Goal: Information Seeking & Learning: Get advice/opinions

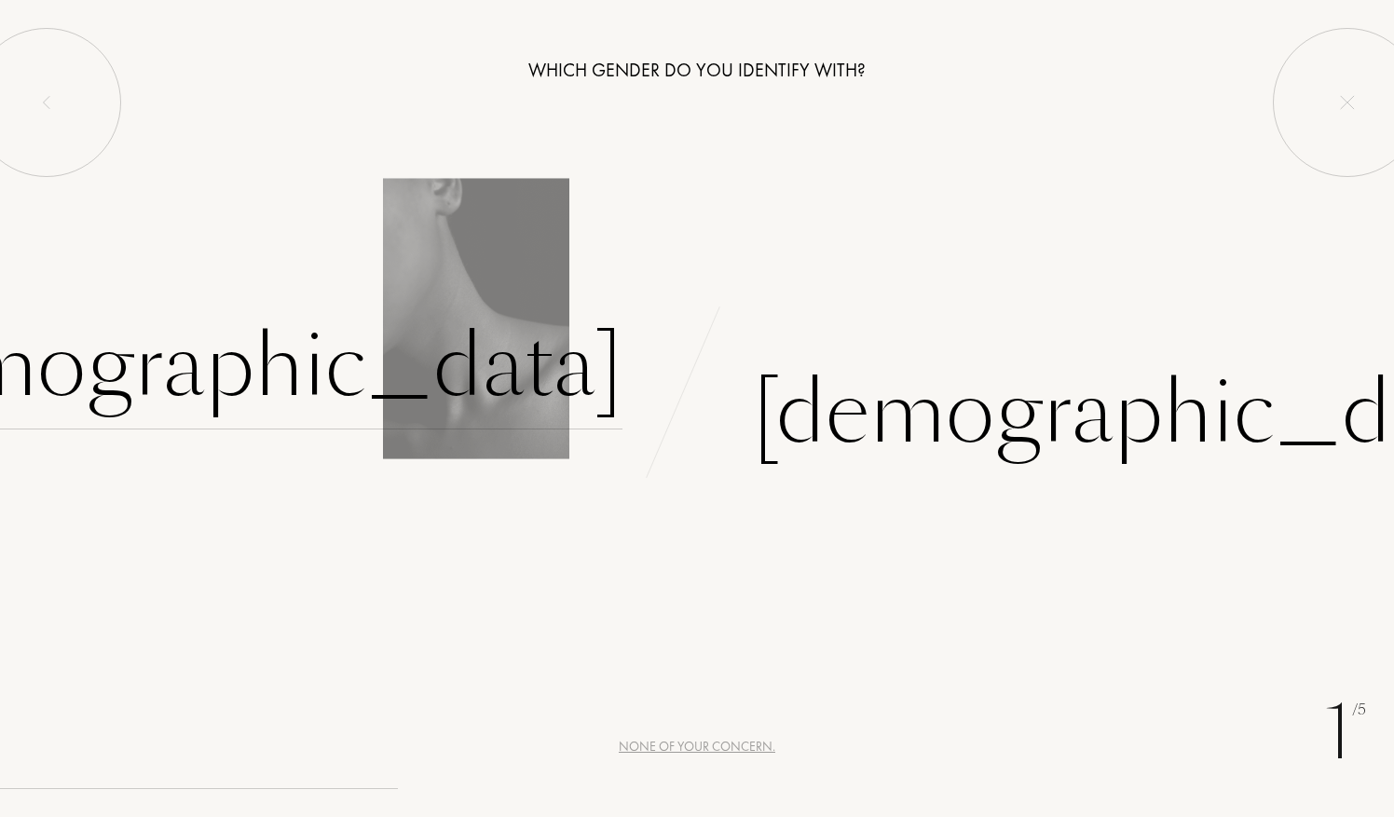
click at [591, 375] on div "Female" at bounding box center [233, 367] width 778 height 126
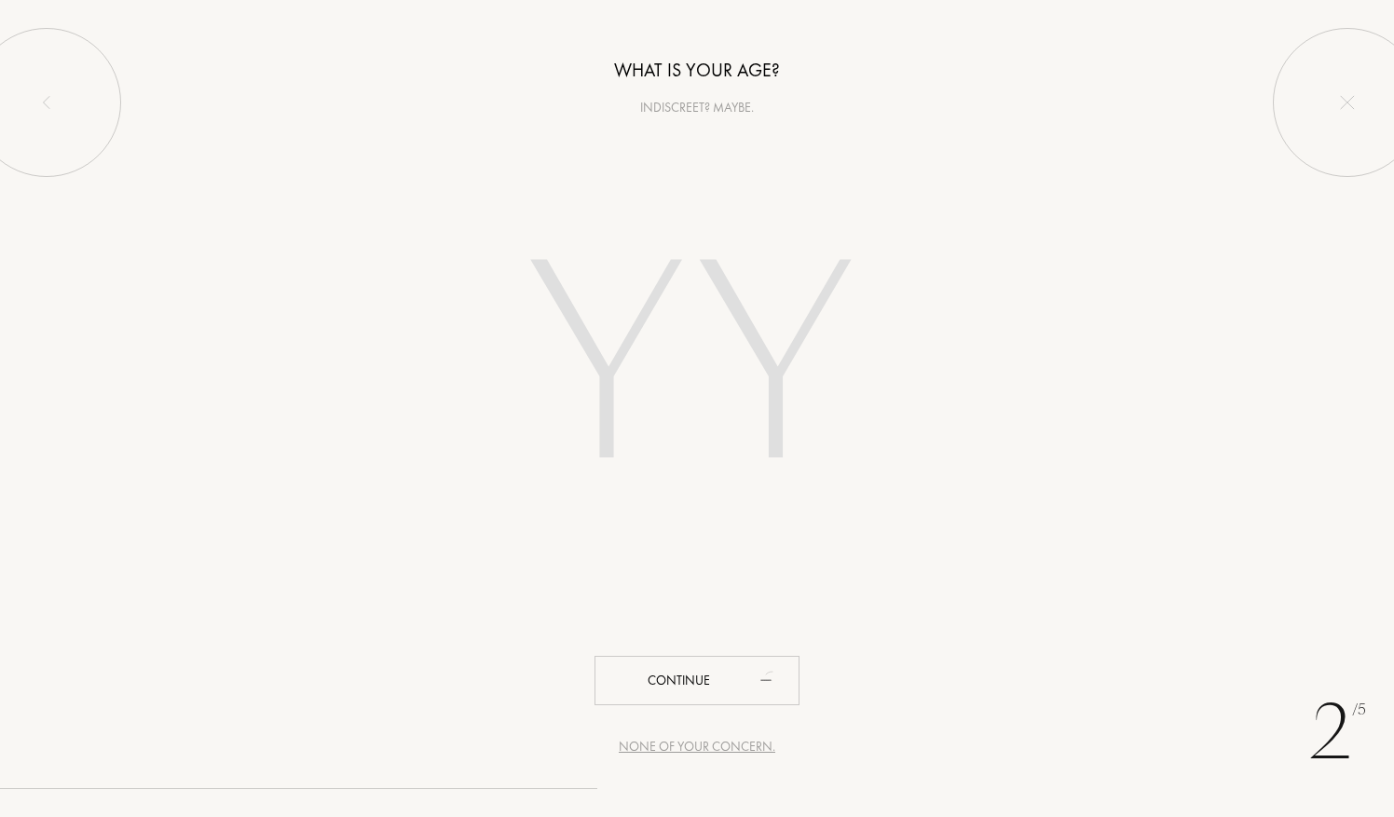
click at [666, 395] on input "number" at bounding box center [696, 371] width 531 height 377
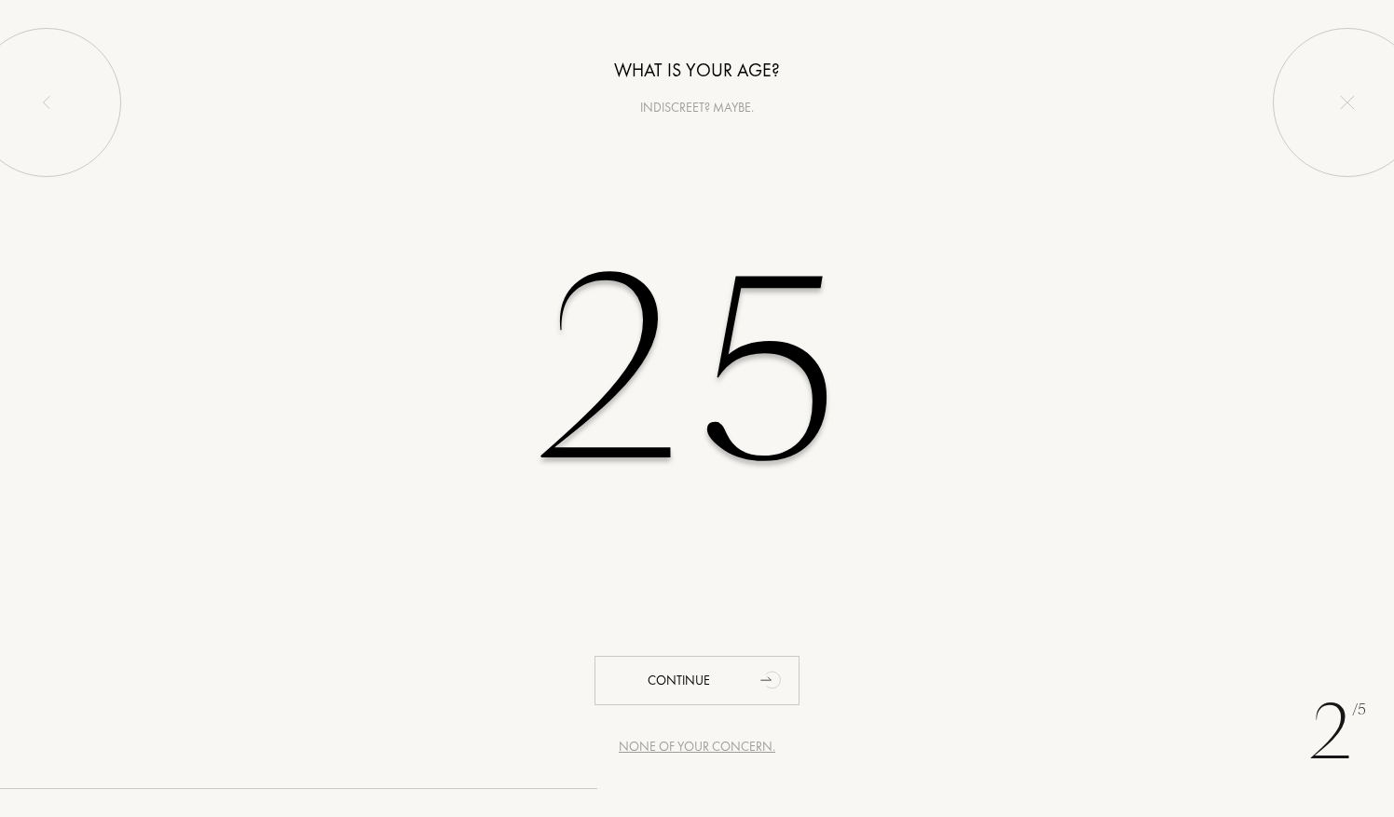
type input "25"
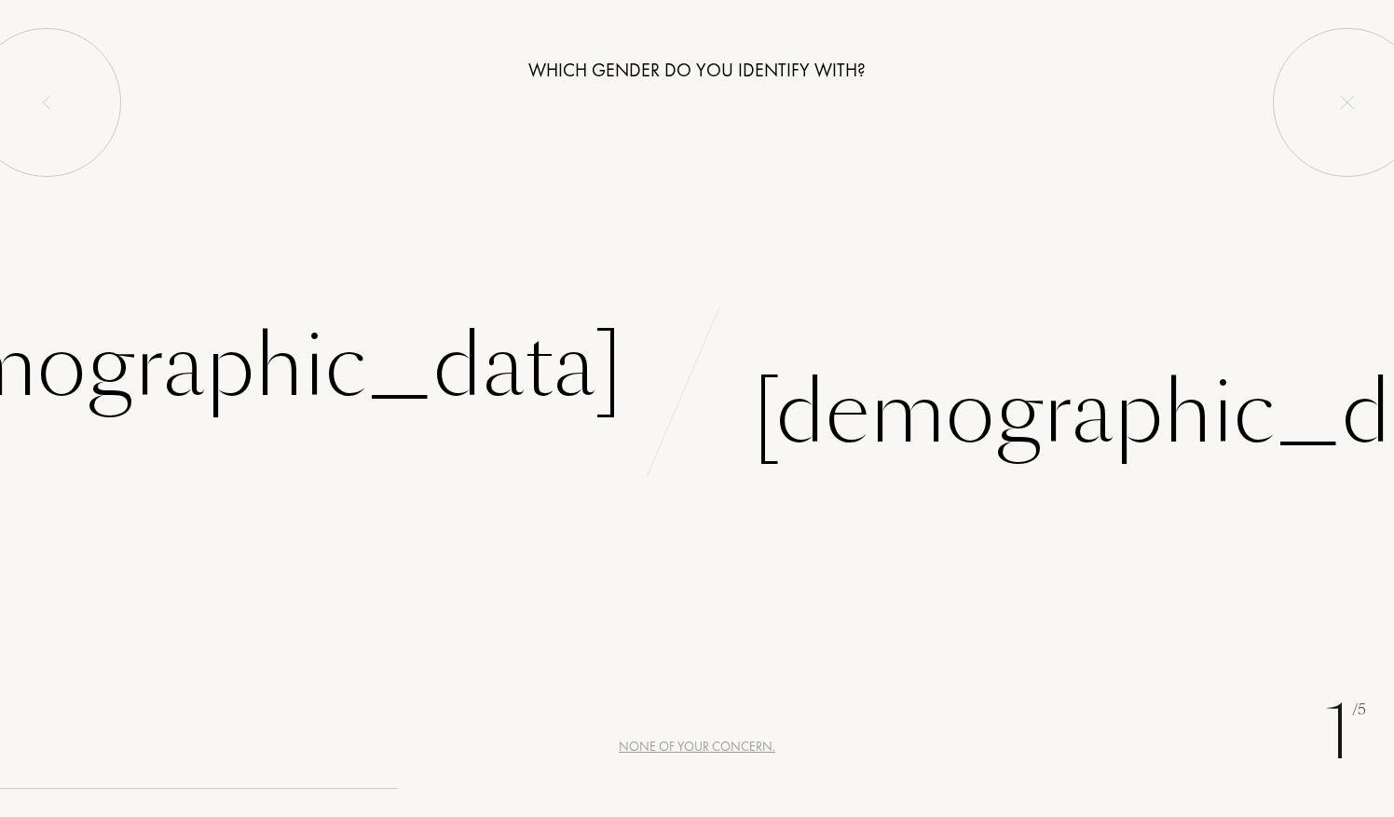
click at [654, 742] on div "None of your concern." at bounding box center [697, 747] width 157 height 20
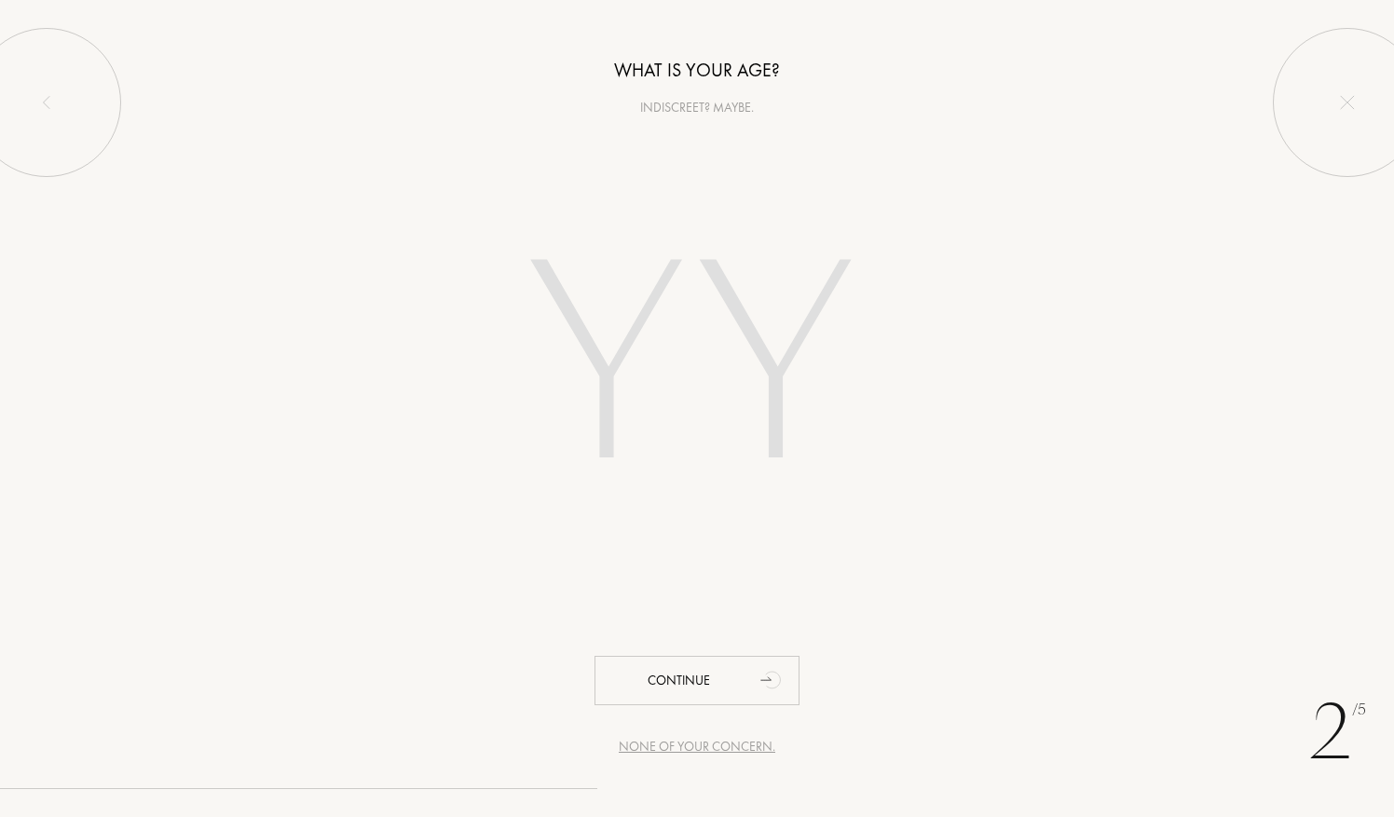
click at [662, 754] on div "None of your concern." at bounding box center [697, 747] width 157 height 20
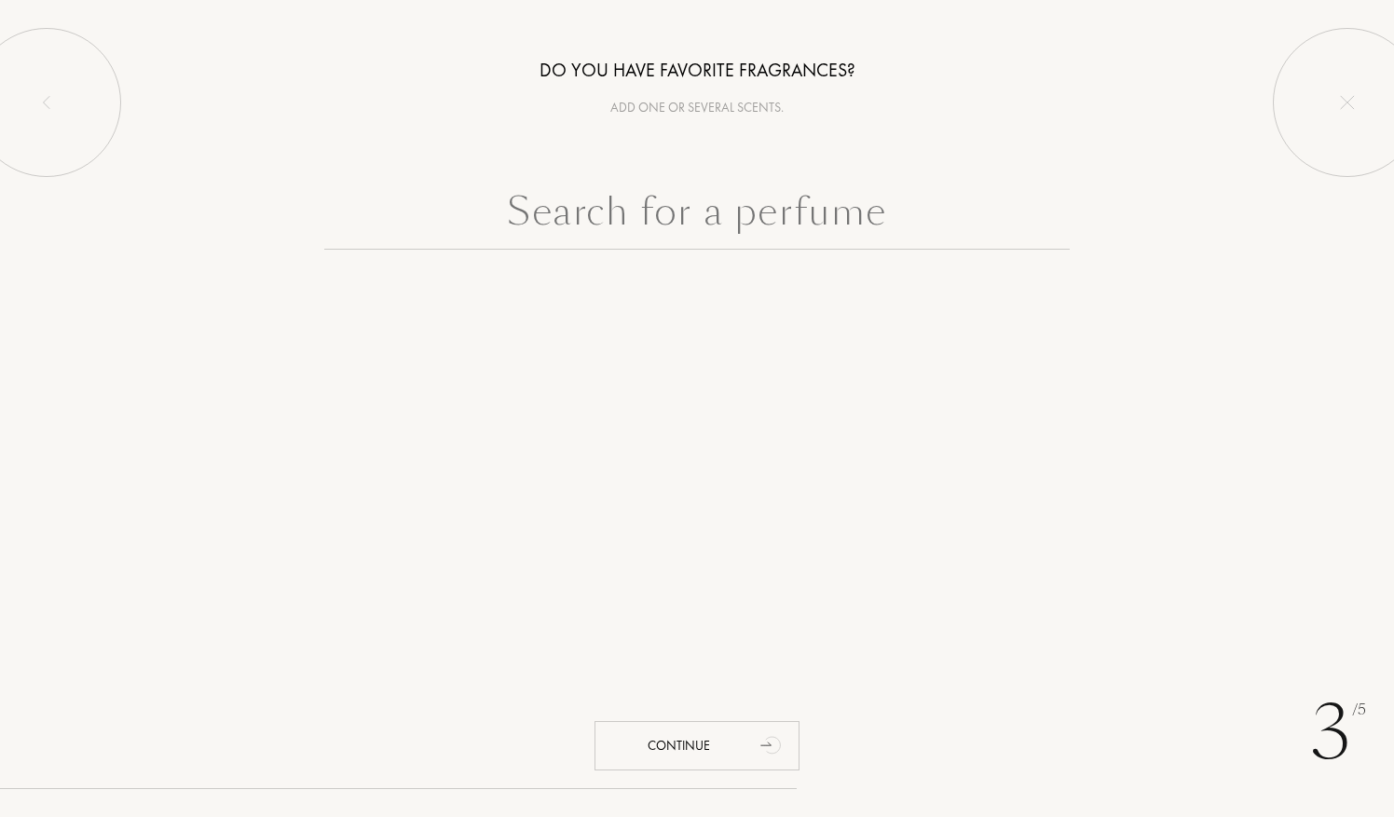
click at [721, 230] on input "text" at bounding box center [697, 216] width 746 height 67
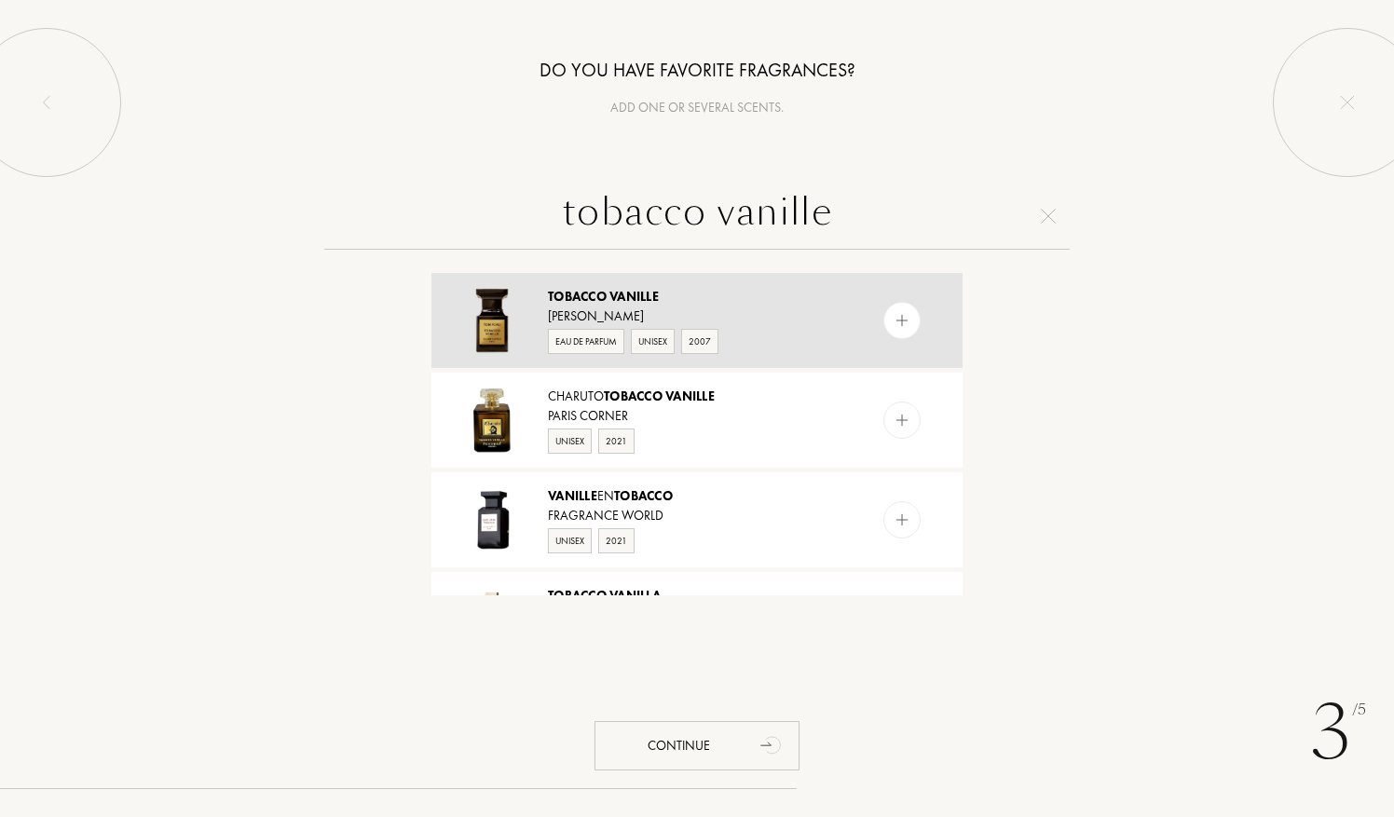
type input "tobacco vanille"
click at [884, 320] on div at bounding box center [901, 320] width 37 height 37
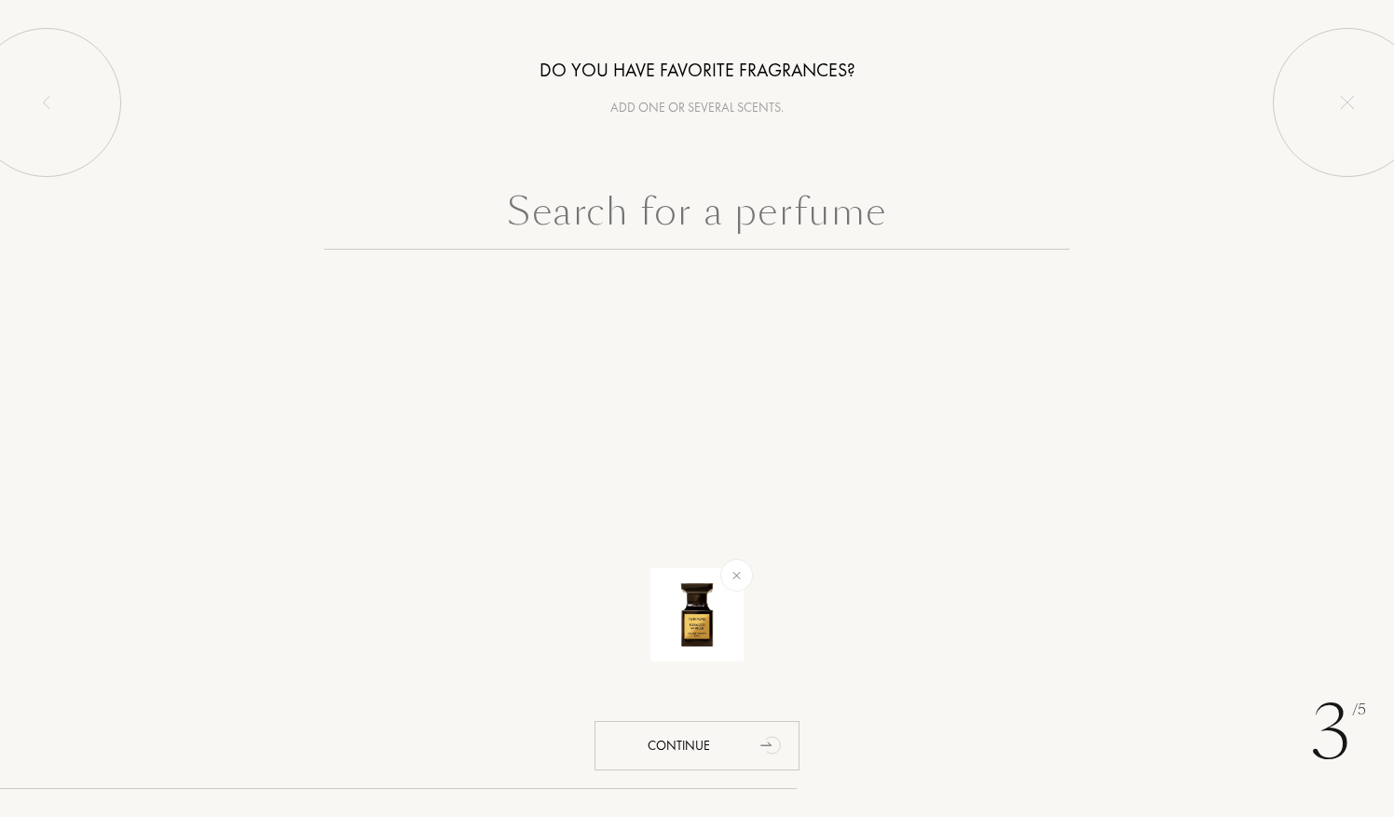
click at [822, 221] on input "text" at bounding box center [697, 216] width 746 height 67
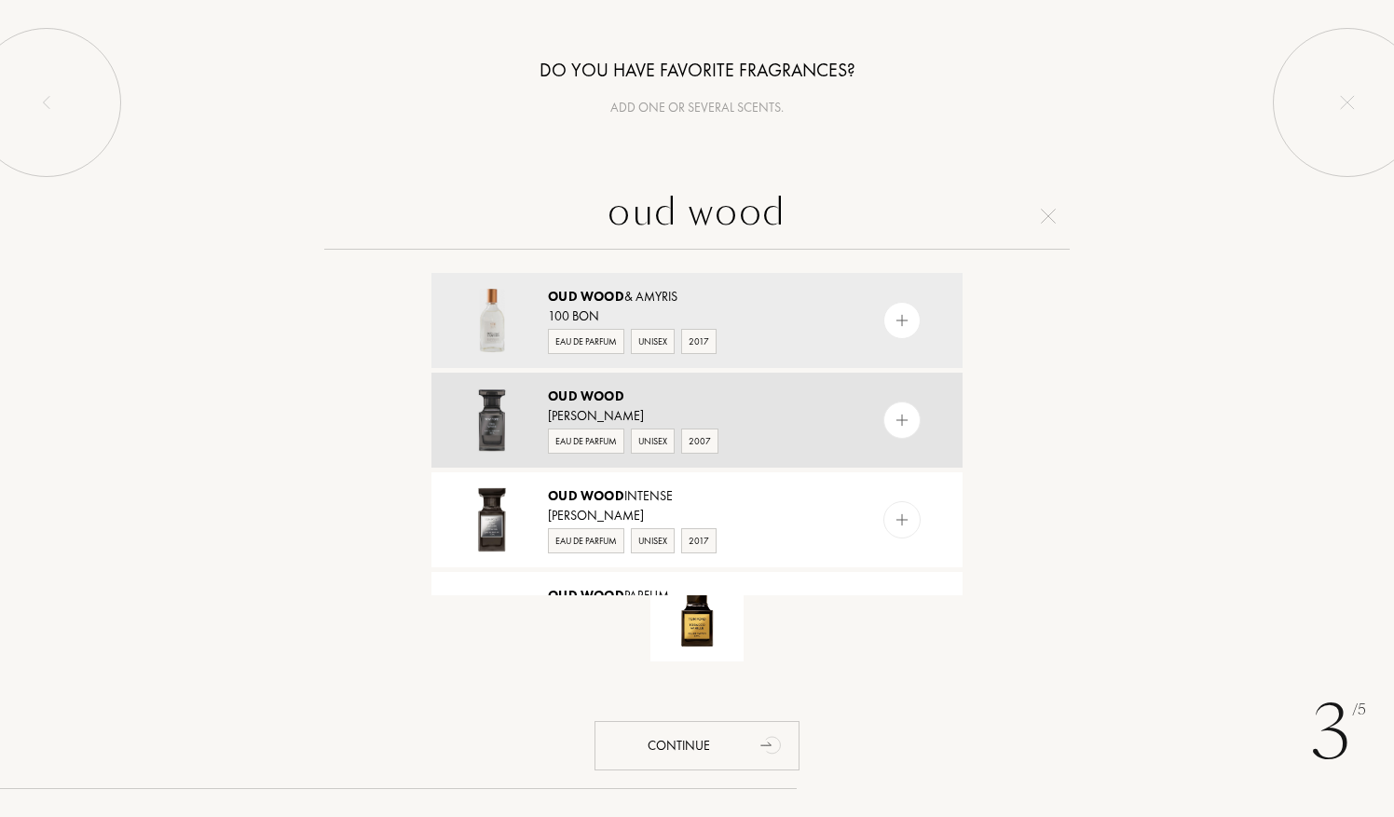
type input "oud wood"
click at [894, 417] on img at bounding box center [903, 421] width 18 height 18
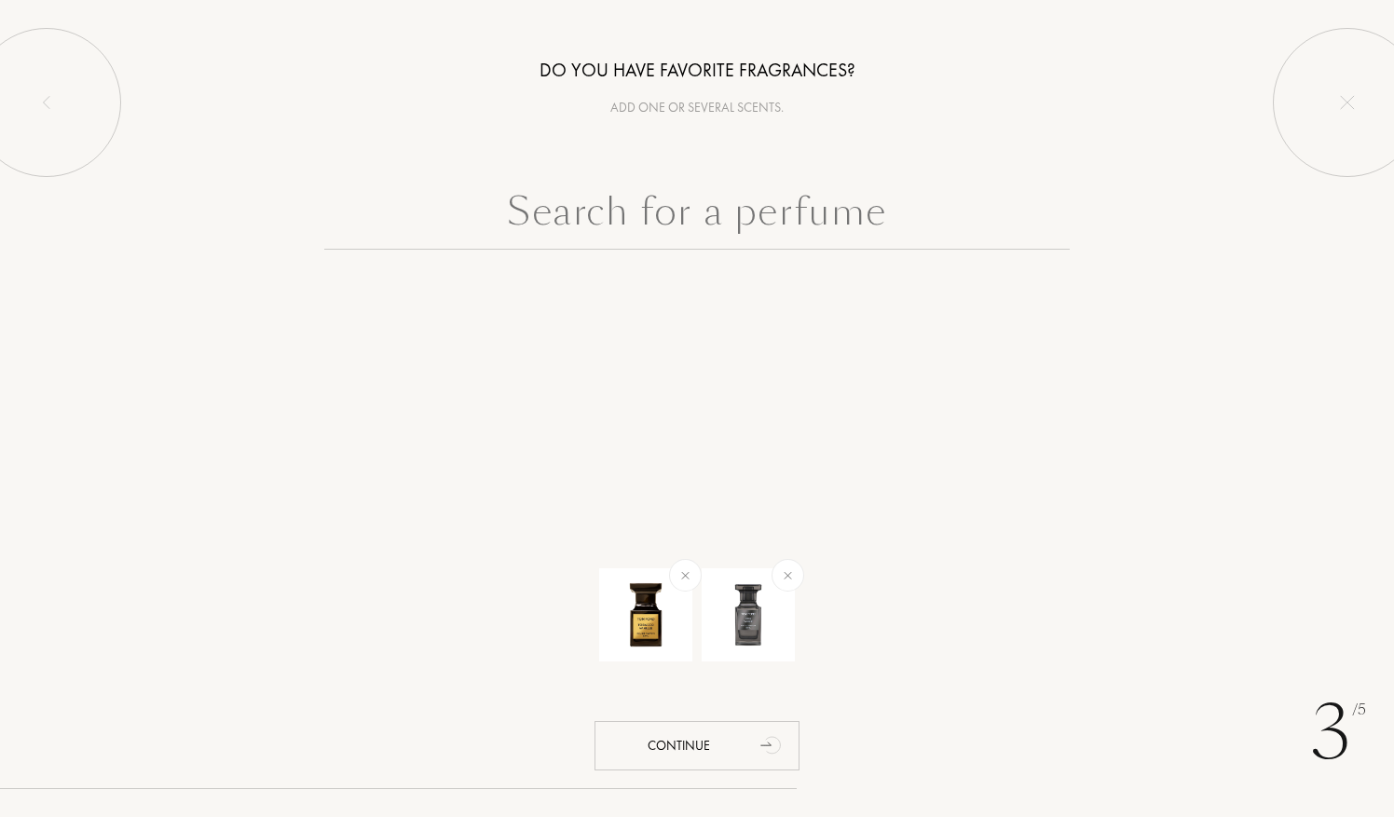
click at [835, 217] on input "text" at bounding box center [697, 216] width 746 height 67
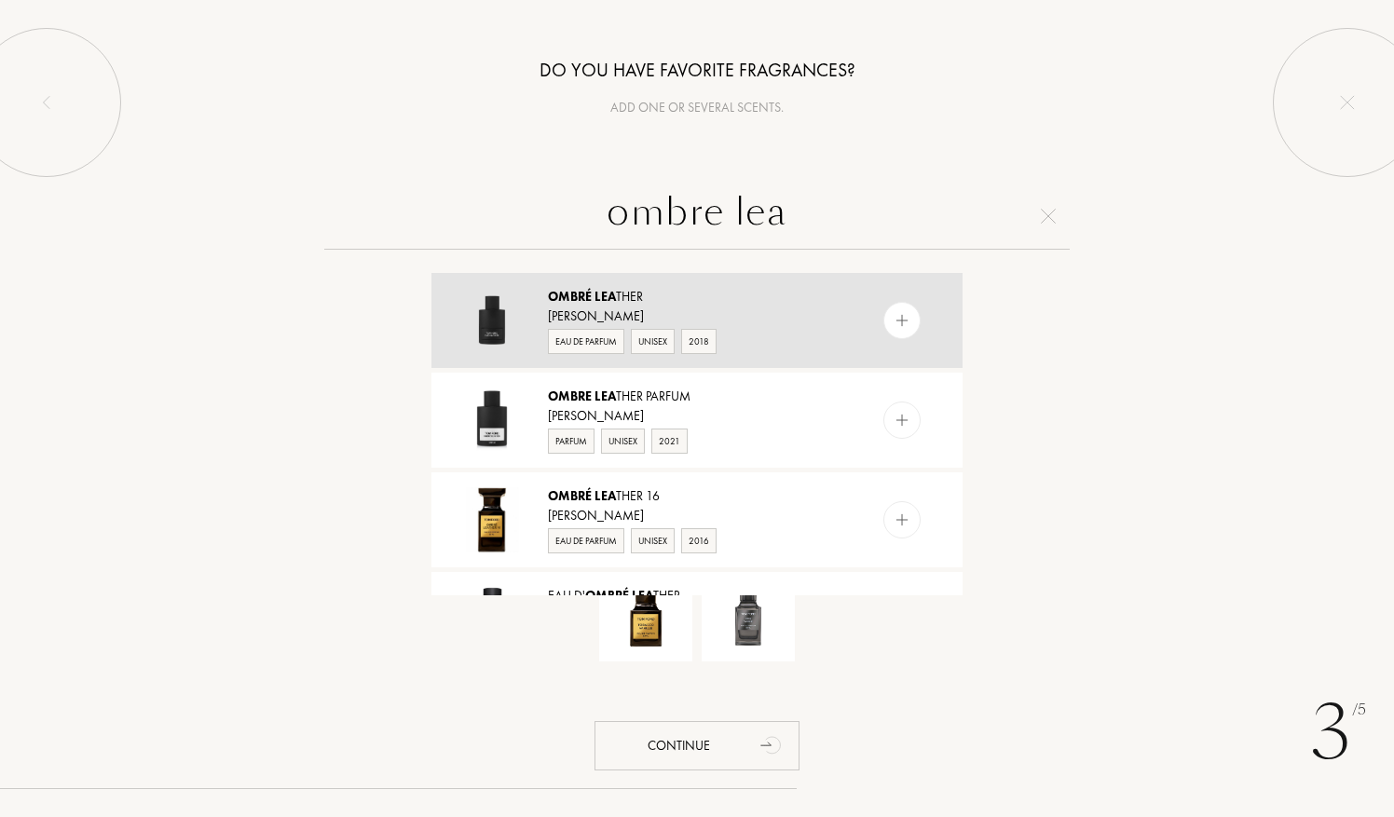
type input "ombre lea"
click at [895, 322] on img at bounding box center [903, 321] width 18 height 18
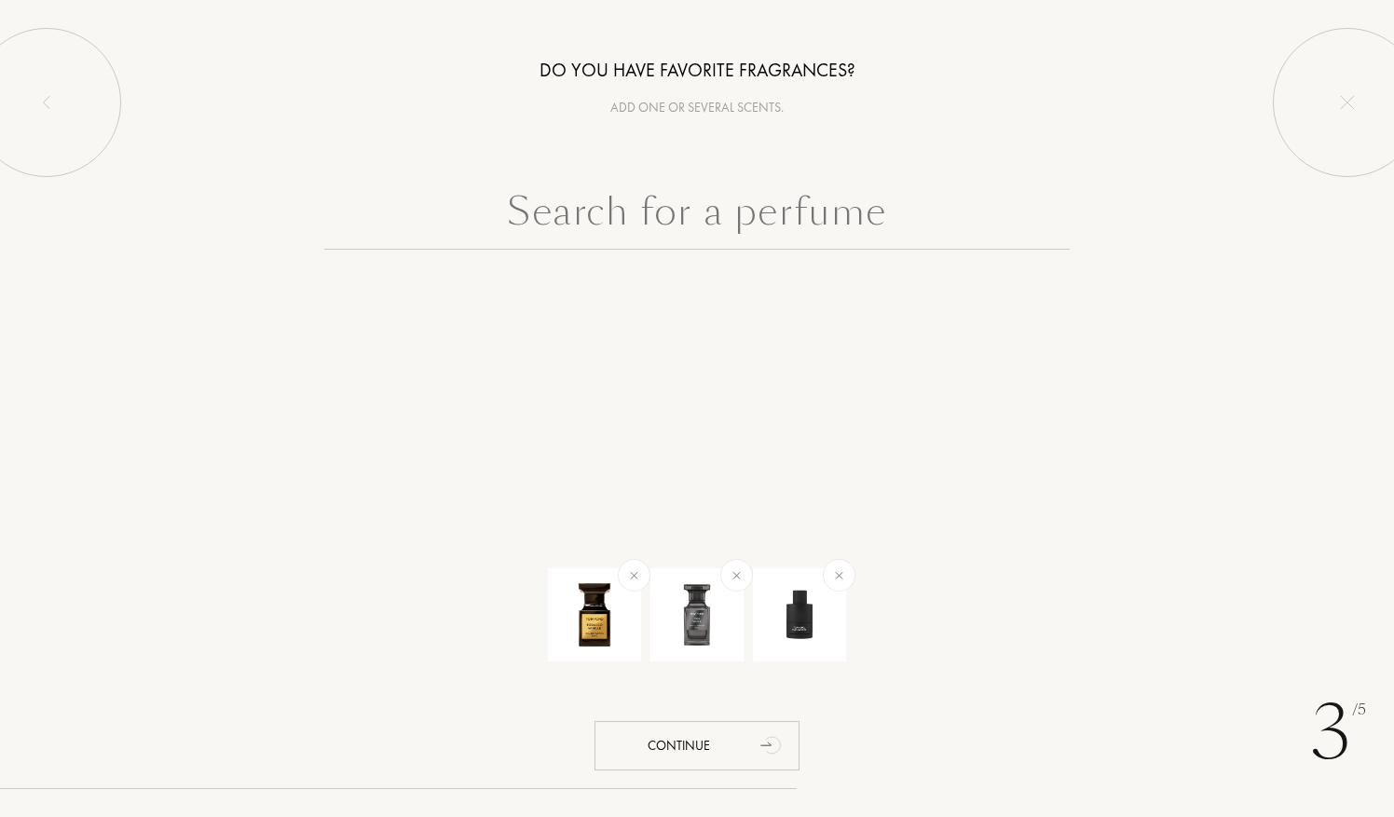
click at [874, 226] on input "text" at bounding box center [697, 216] width 746 height 67
click at [705, 738] on div "Continue" at bounding box center [697, 745] width 205 height 49
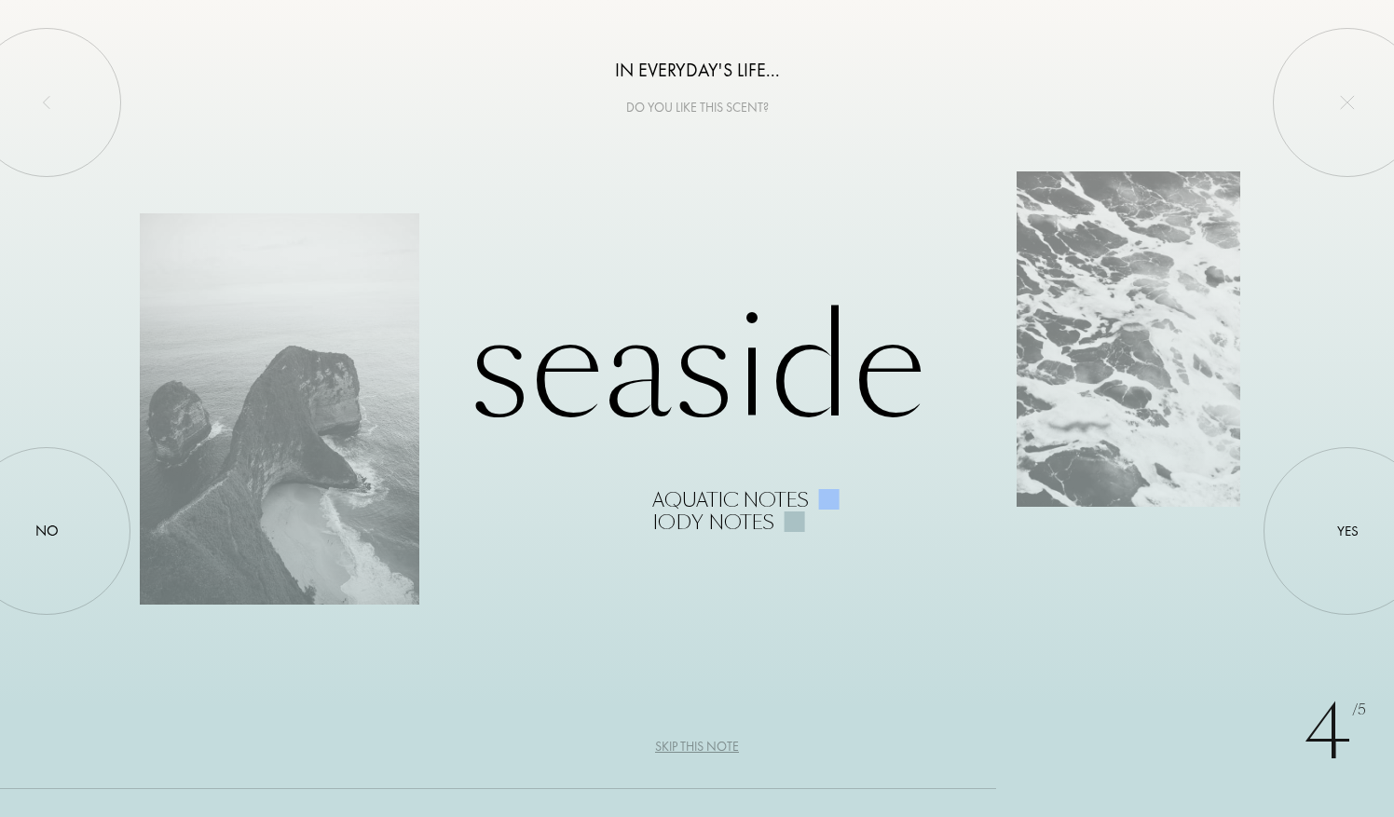
click at [705, 738] on div "Skip this note" at bounding box center [697, 747] width 84 height 20
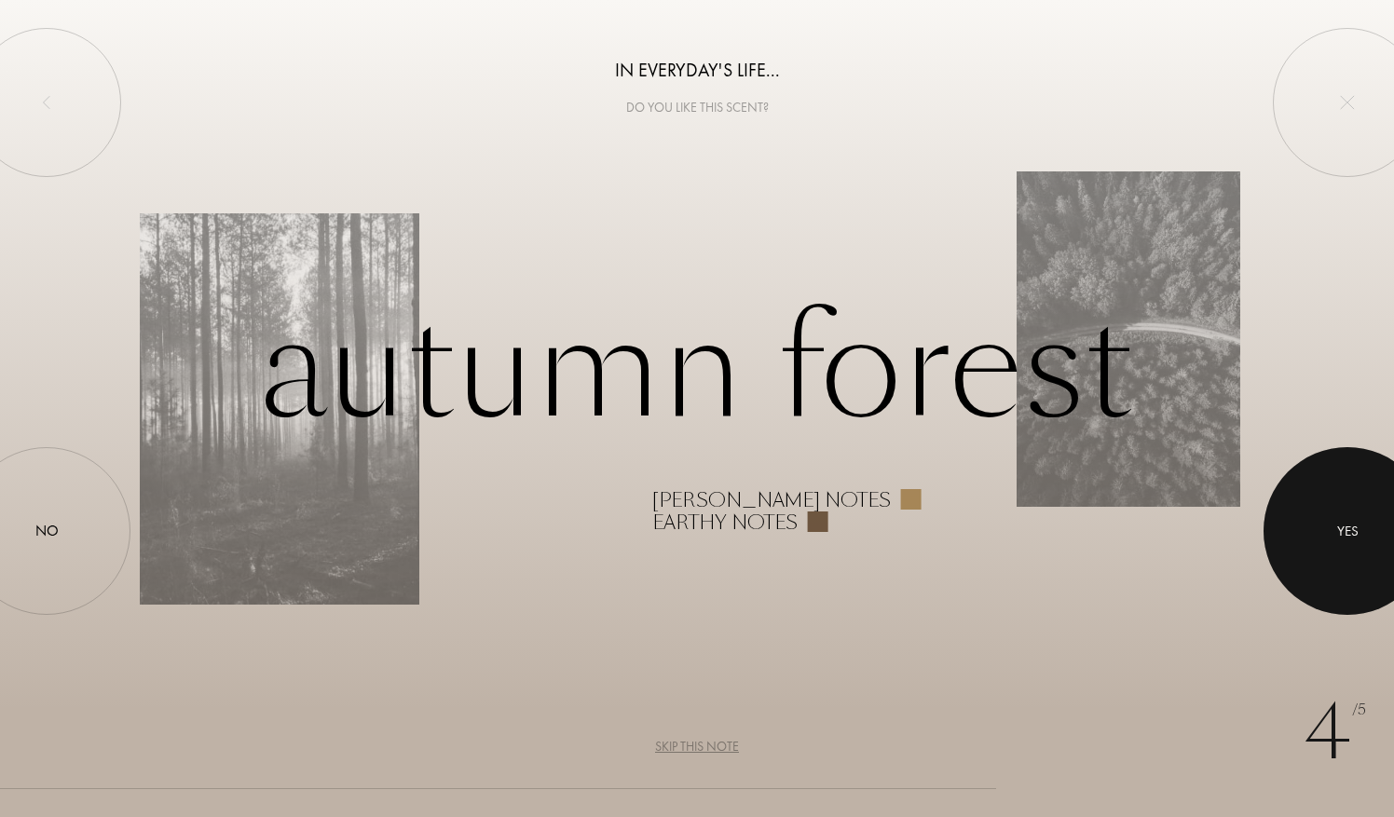
click at [1345, 544] on div at bounding box center [1348, 531] width 168 height 168
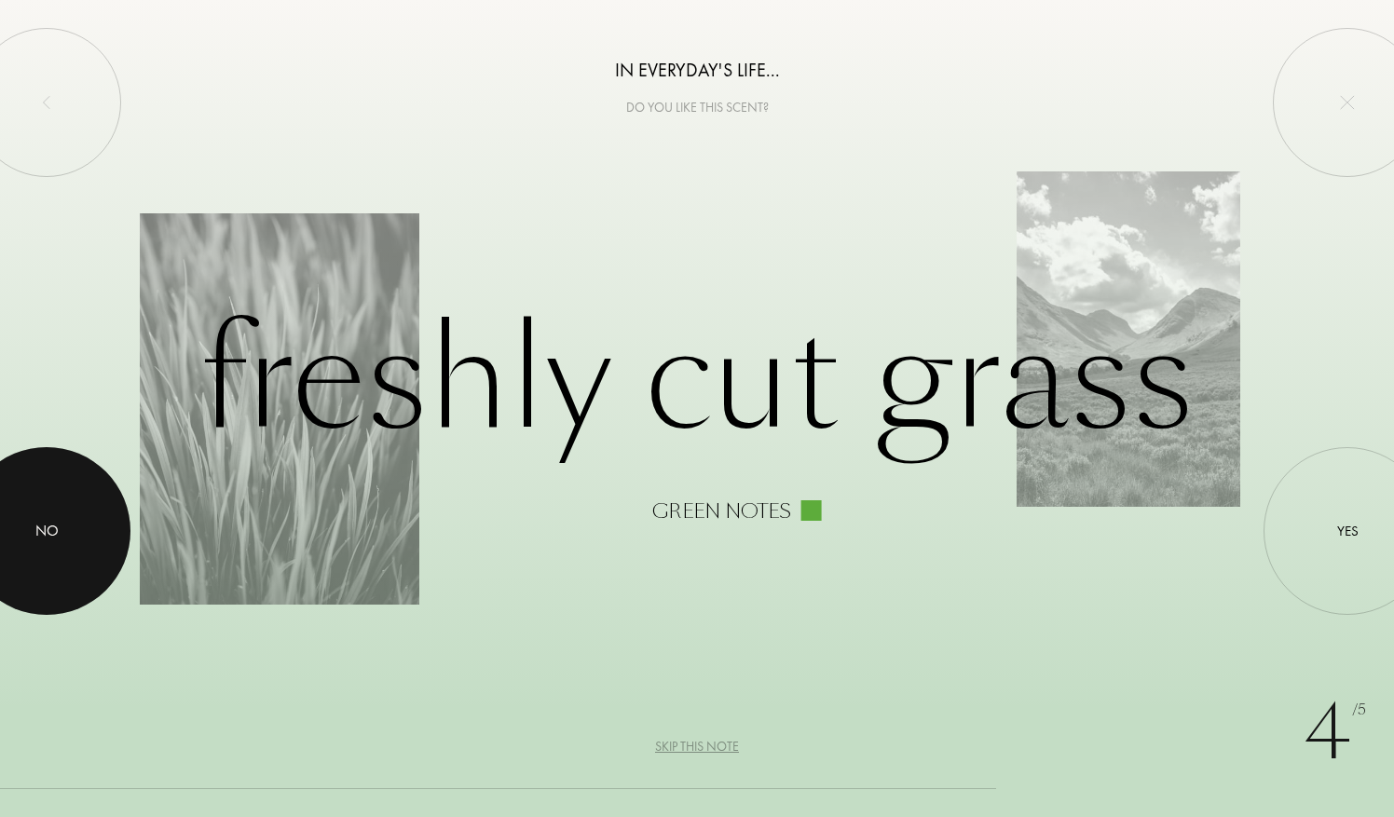
click at [65, 518] on div at bounding box center [47, 531] width 168 height 168
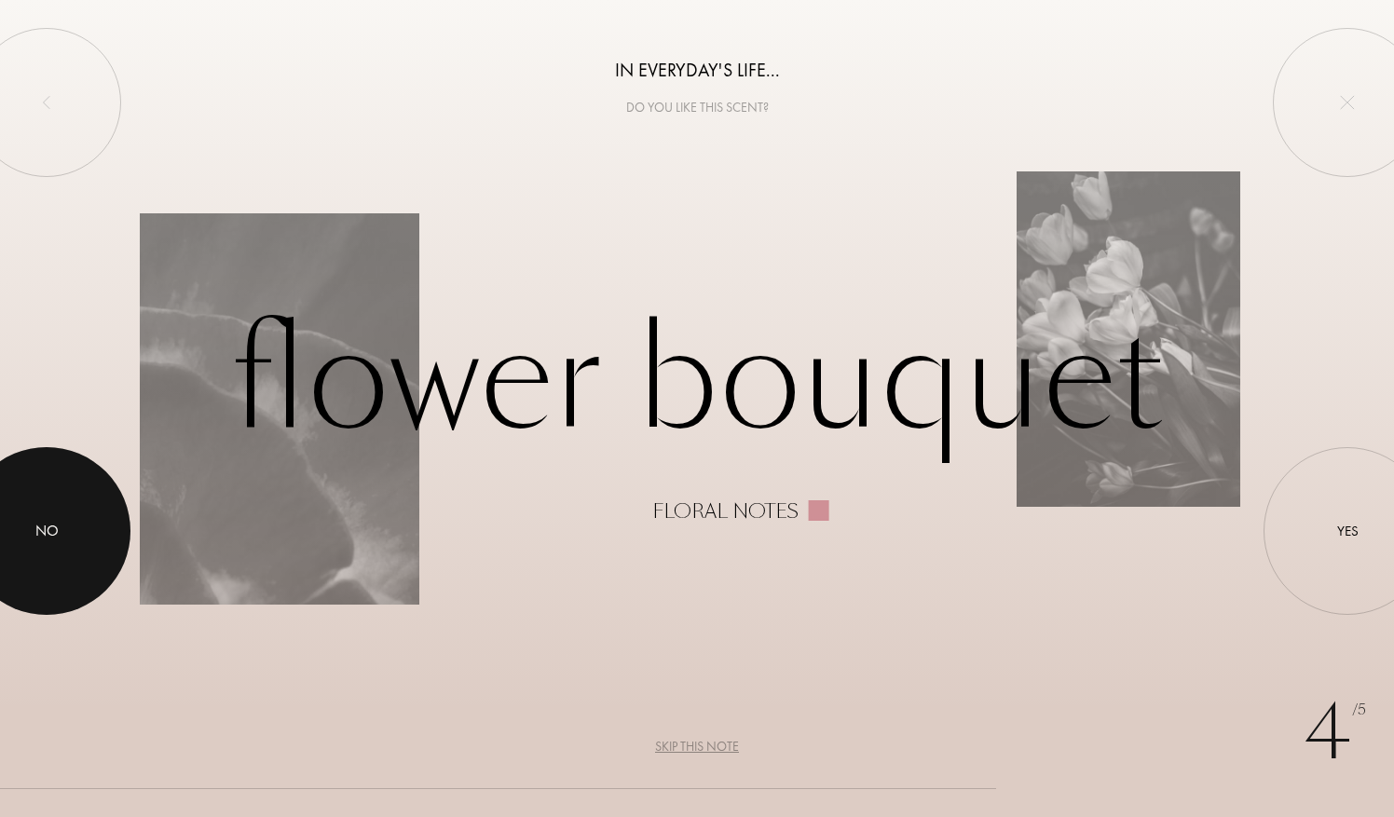
click at [65, 518] on div at bounding box center [47, 531] width 168 height 168
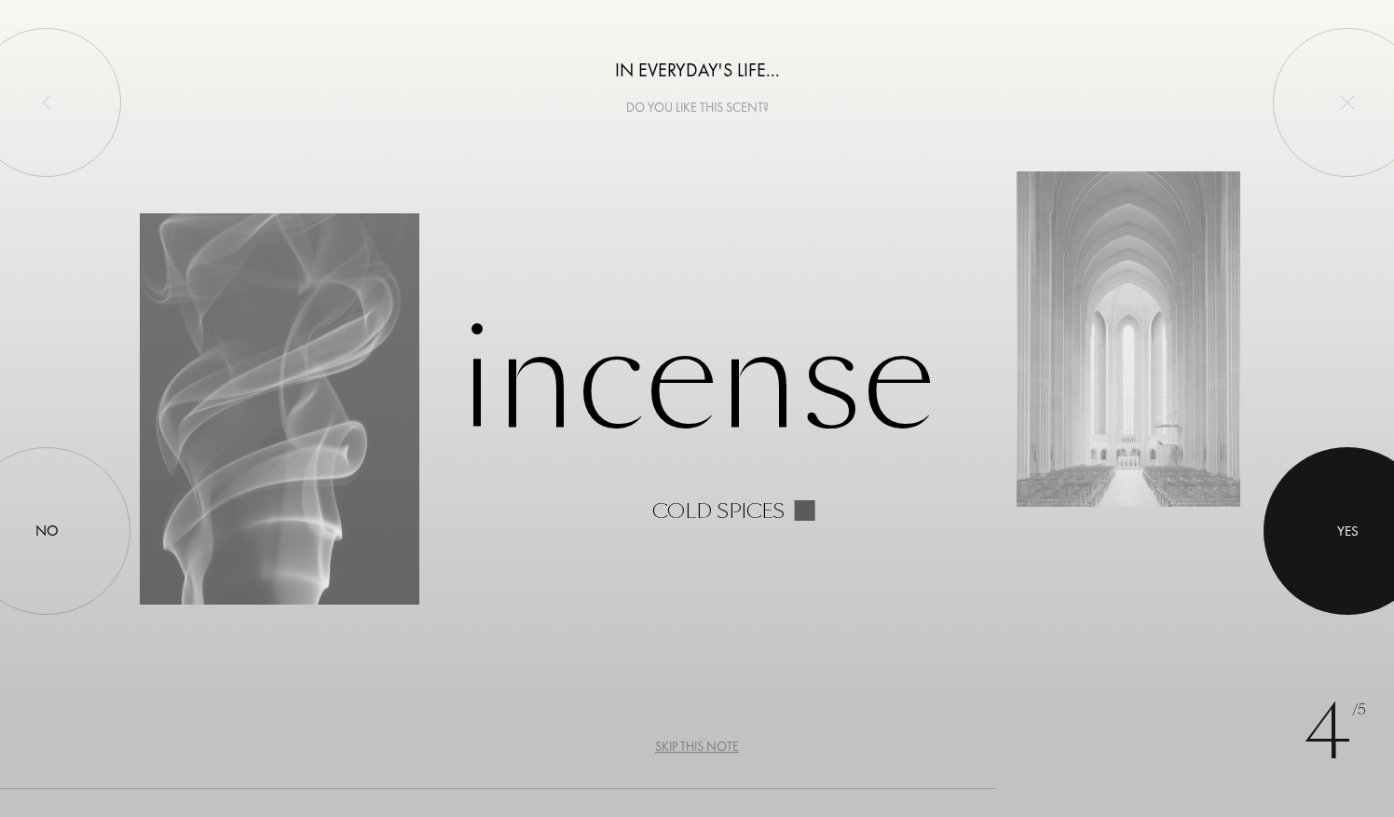
click at [1300, 537] on div at bounding box center [1348, 531] width 168 height 168
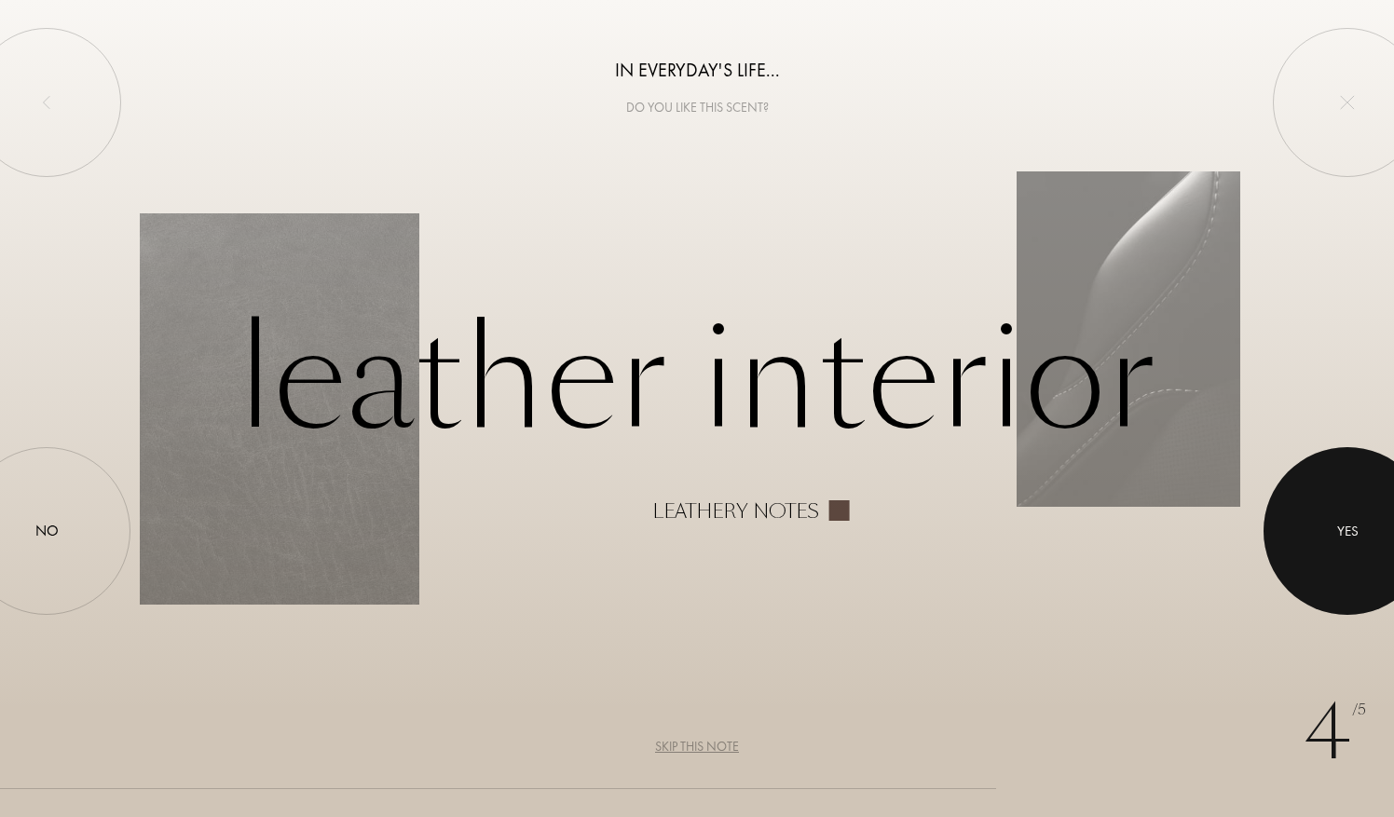
click at [1300, 537] on div at bounding box center [1348, 531] width 168 height 168
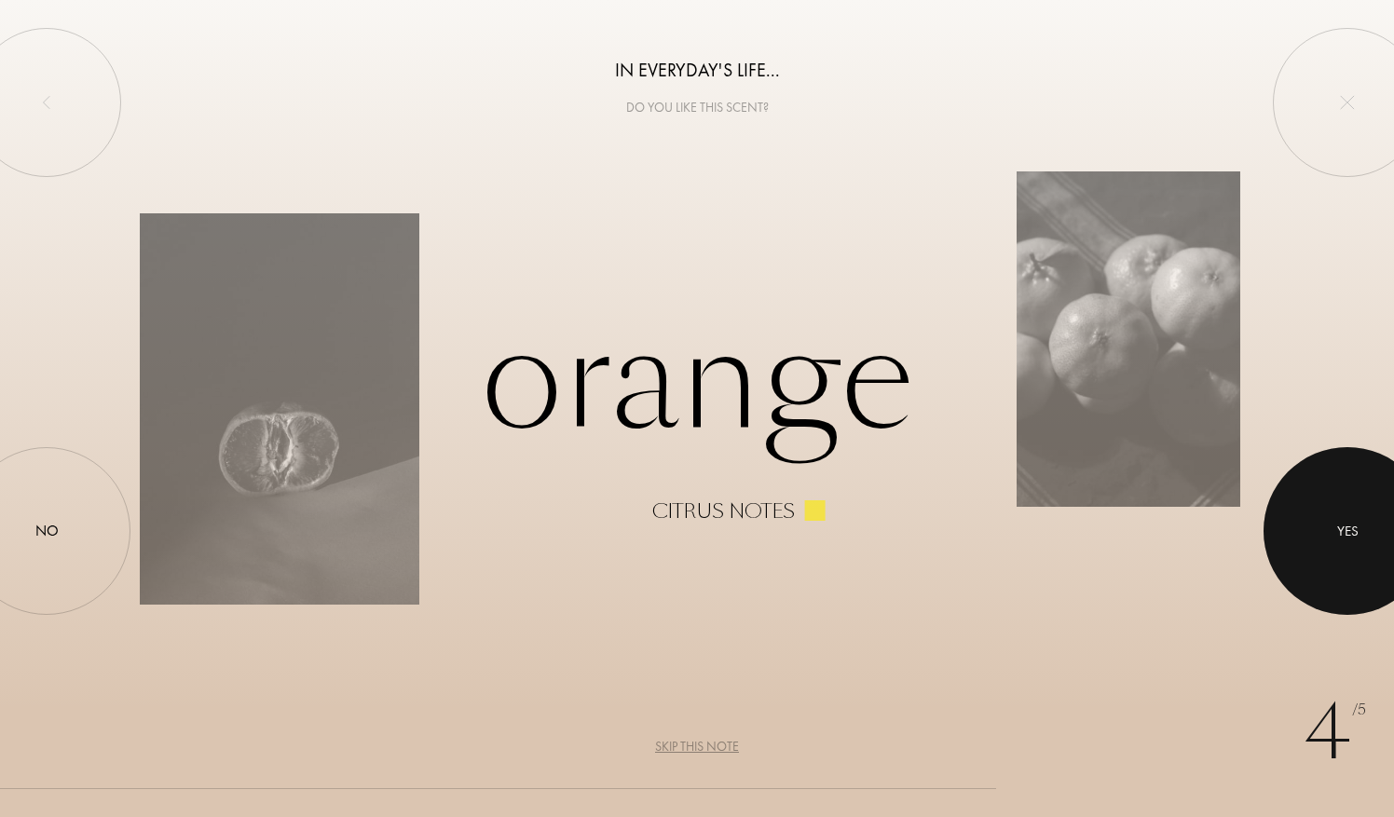
click at [1324, 526] on div at bounding box center [1348, 531] width 168 height 168
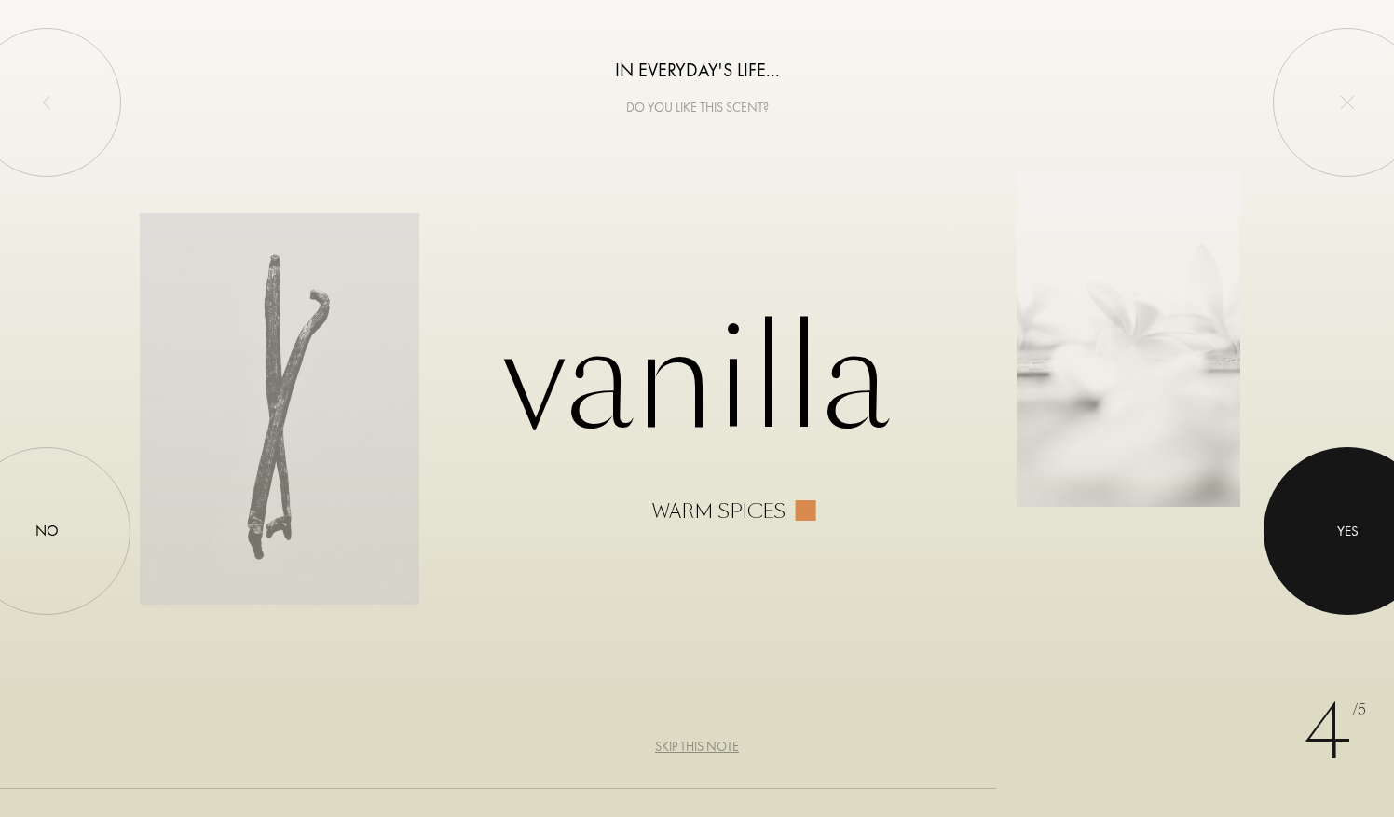
click at [1324, 526] on div at bounding box center [1348, 531] width 168 height 168
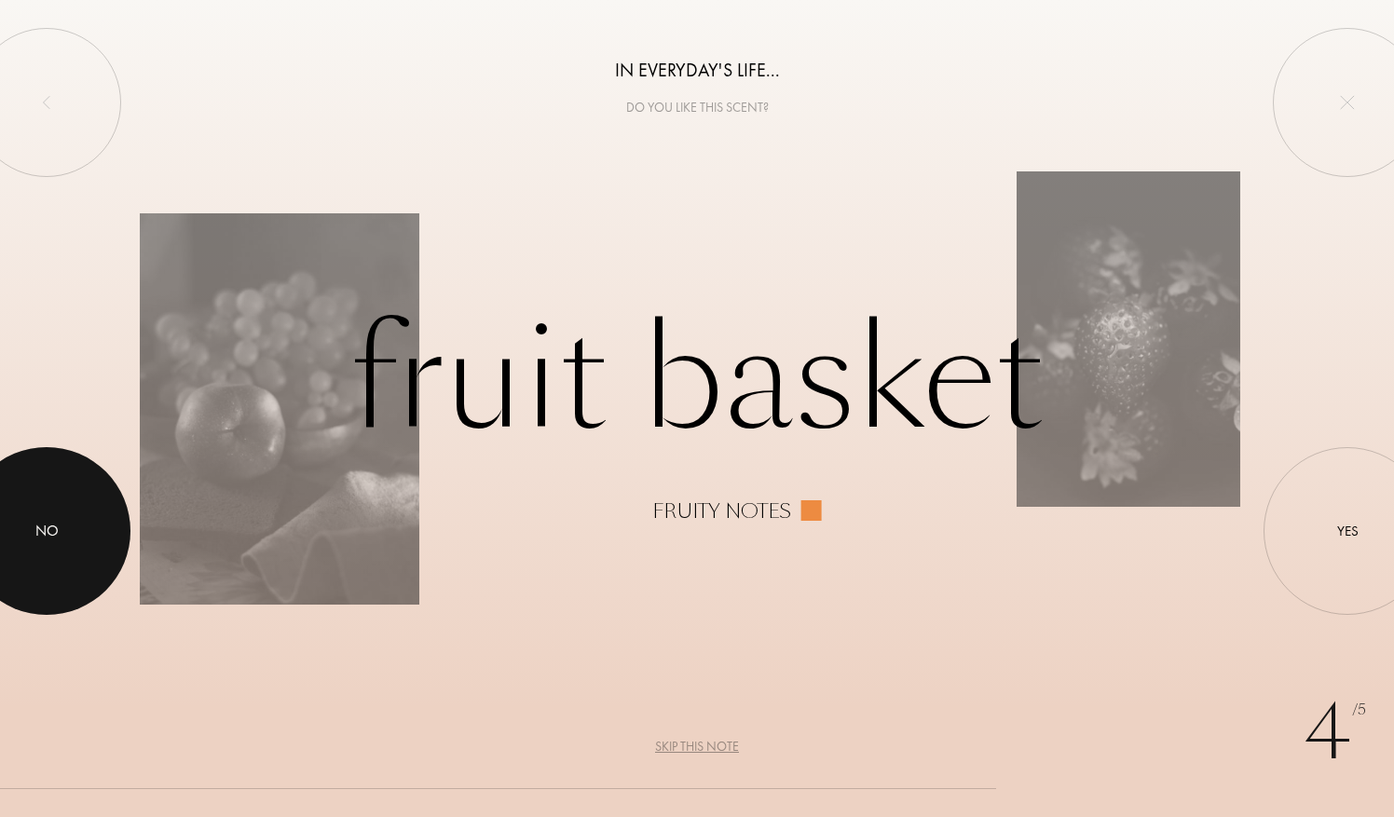
click at [110, 540] on div at bounding box center [47, 531] width 168 height 168
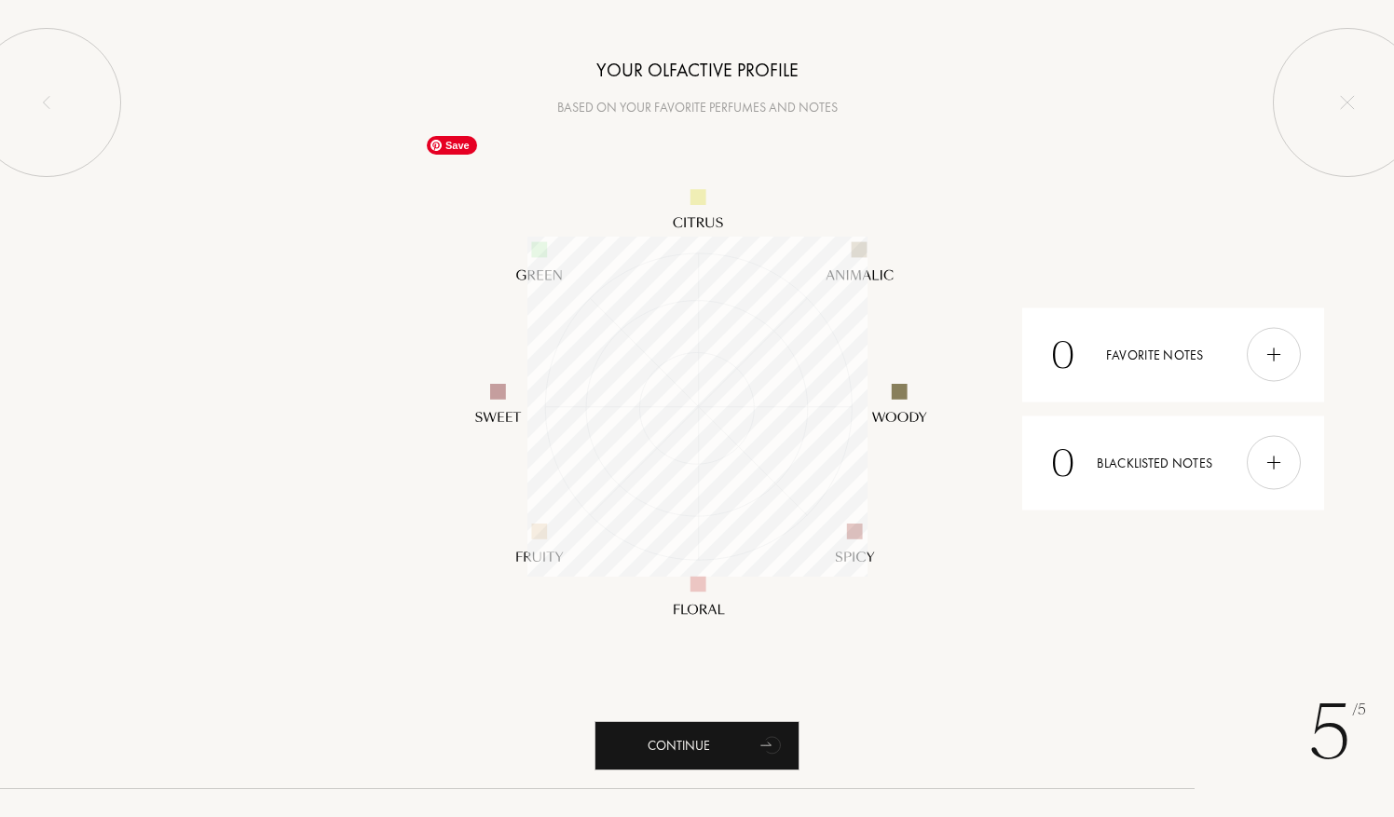
scroll to position [339, 339]
click at [665, 739] on div "Continue" at bounding box center [697, 745] width 205 height 49
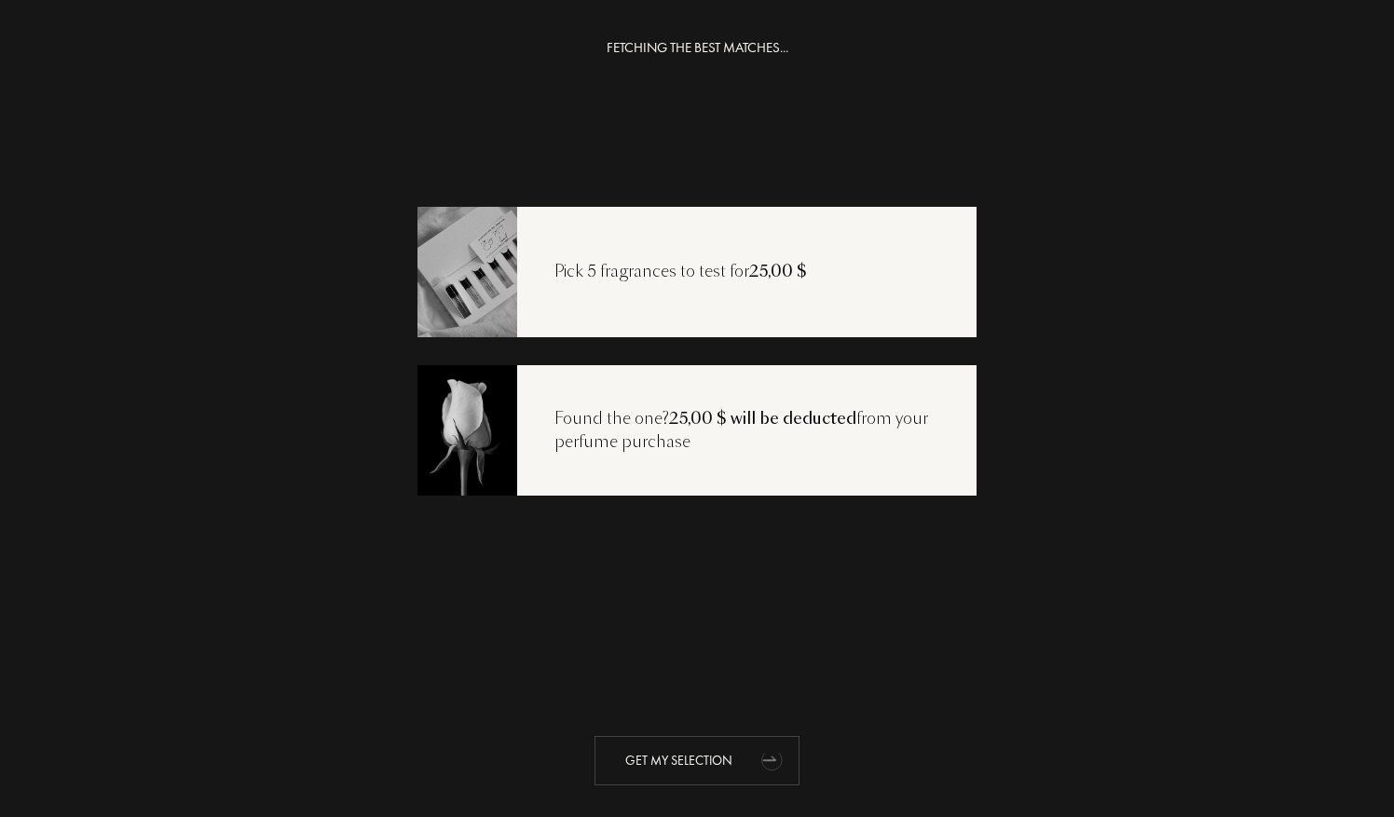
click at [684, 753] on div "Get my selection" at bounding box center [697, 760] width 205 height 49
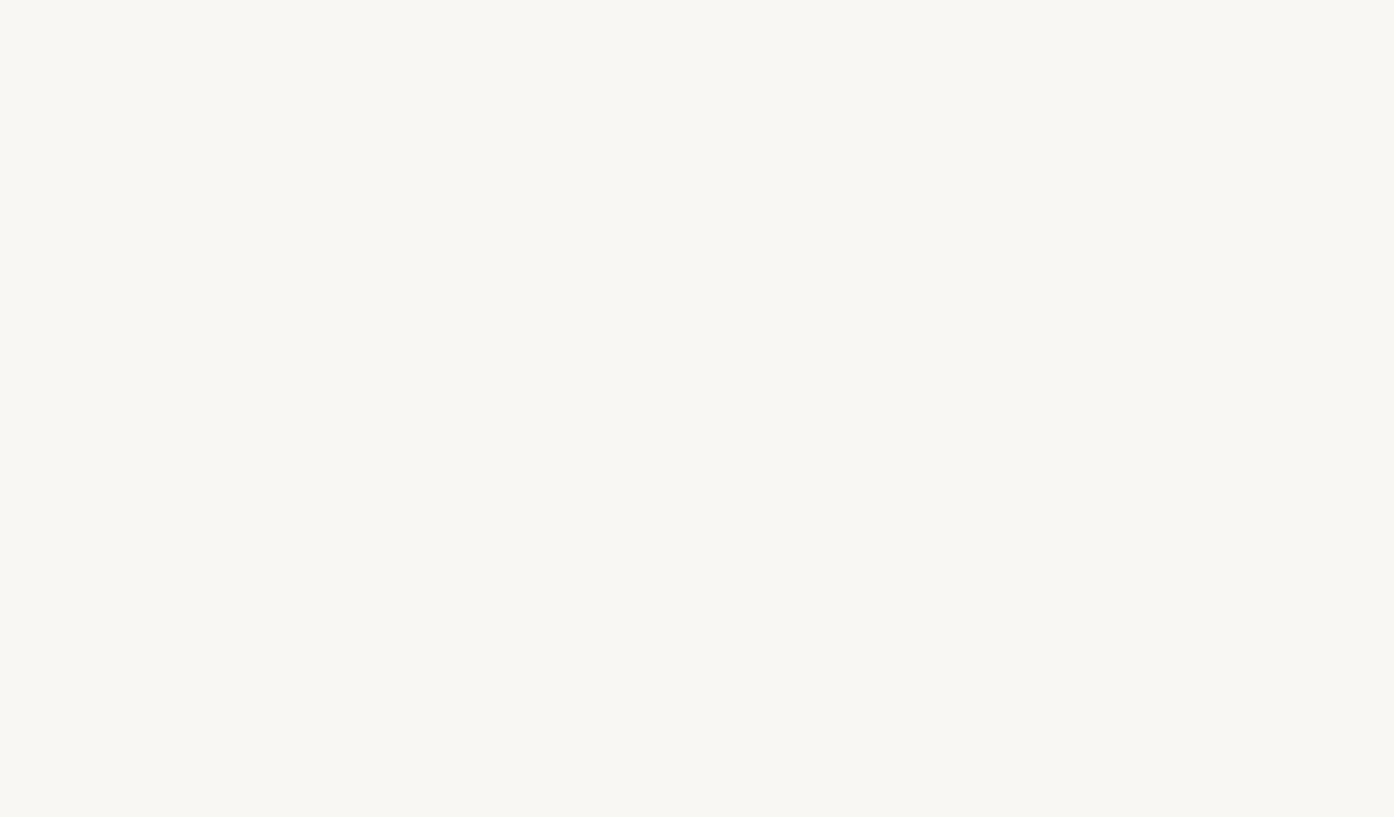
select select "US"
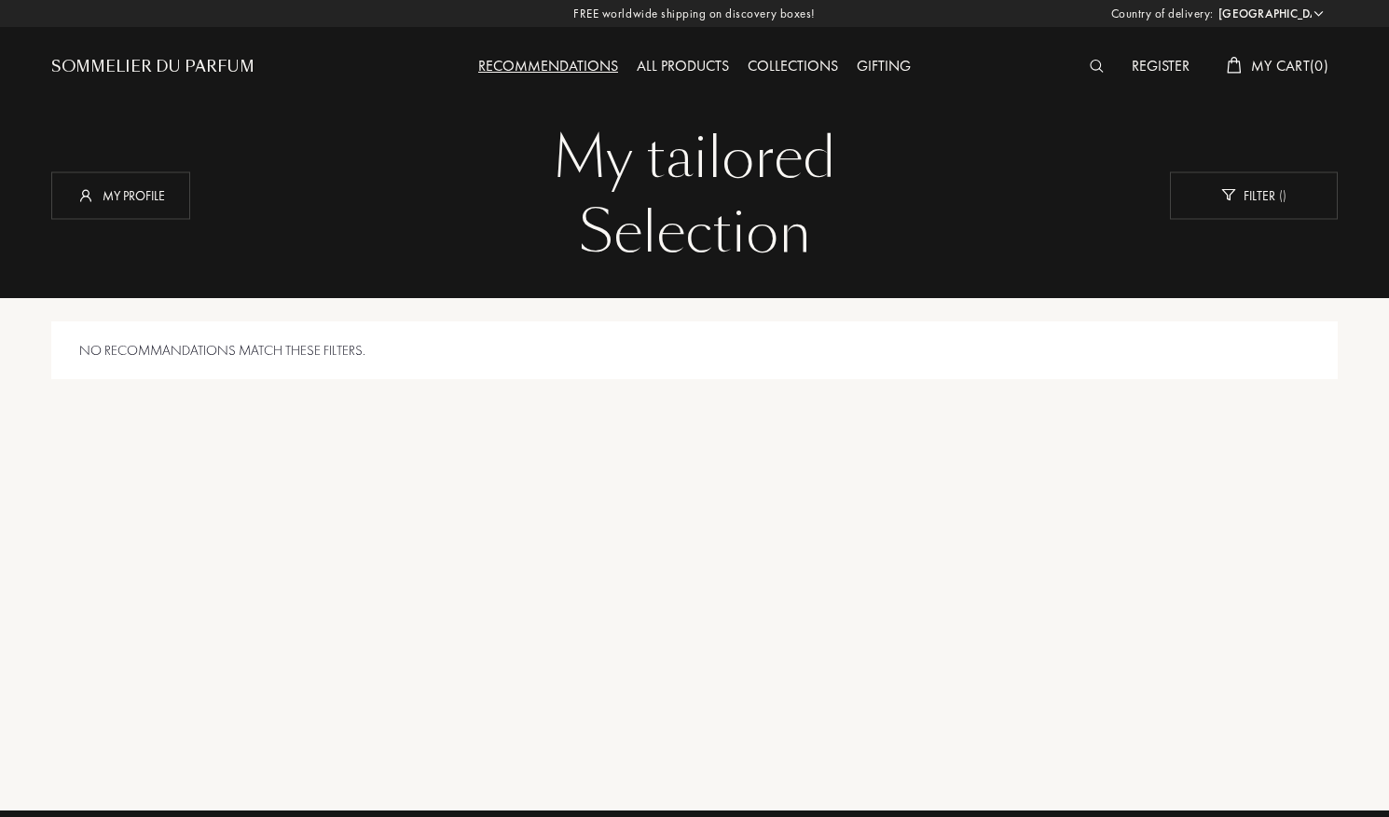
click at [593, 58] on div "Recommendations" at bounding box center [548, 67] width 158 height 24
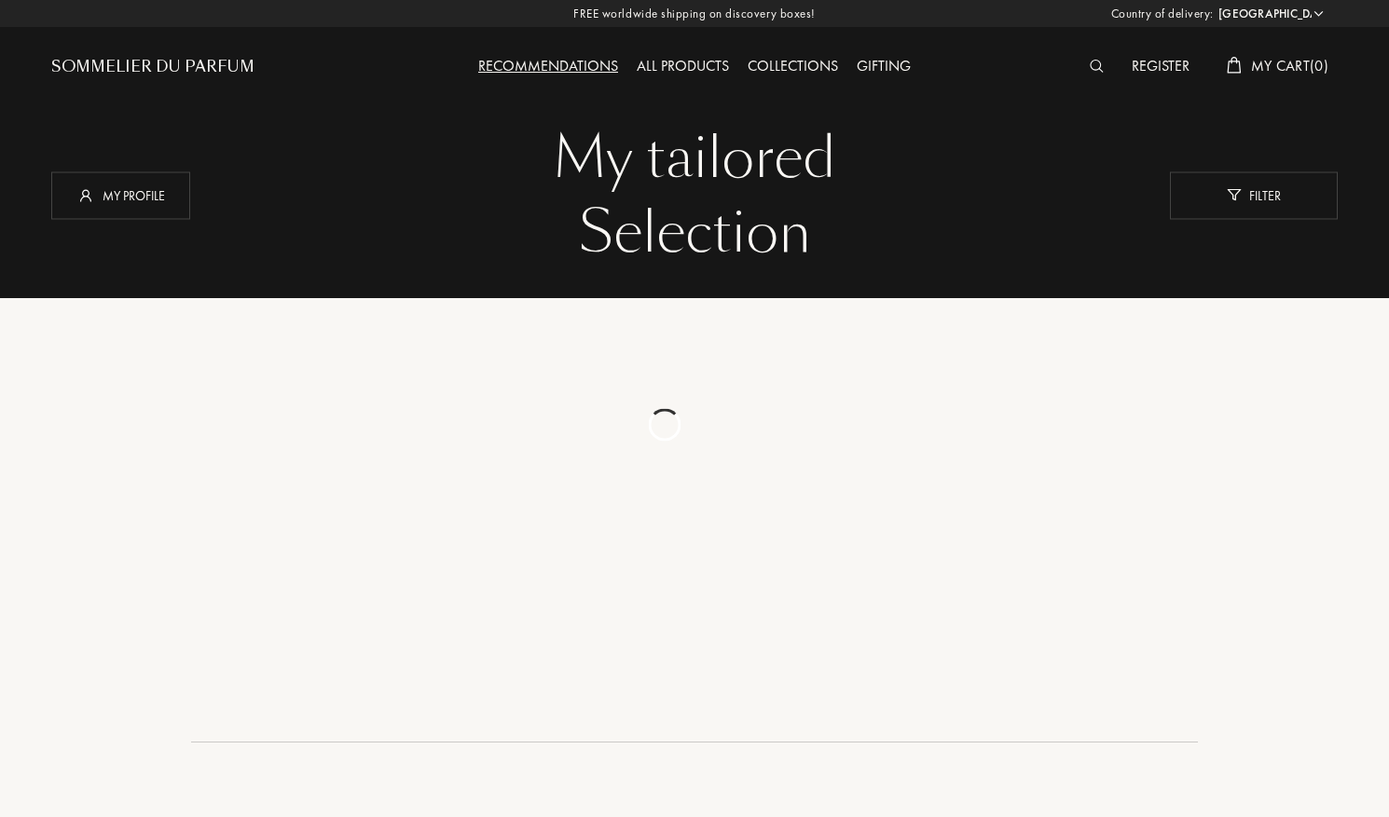
select select "US"
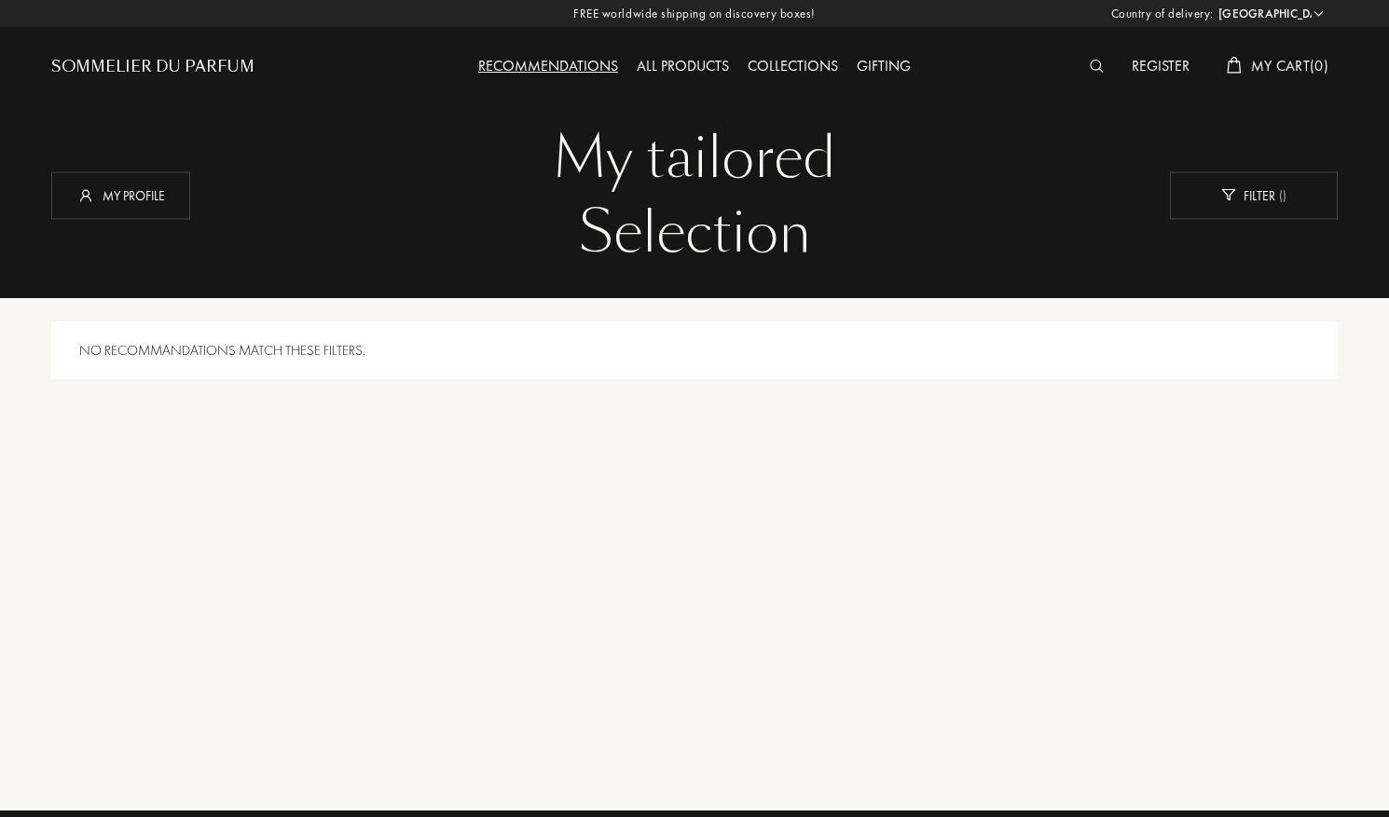
click at [679, 73] on div "All products" at bounding box center [682, 67] width 111 height 24
